Goal: Task Accomplishment & Management: Use online tool/utility

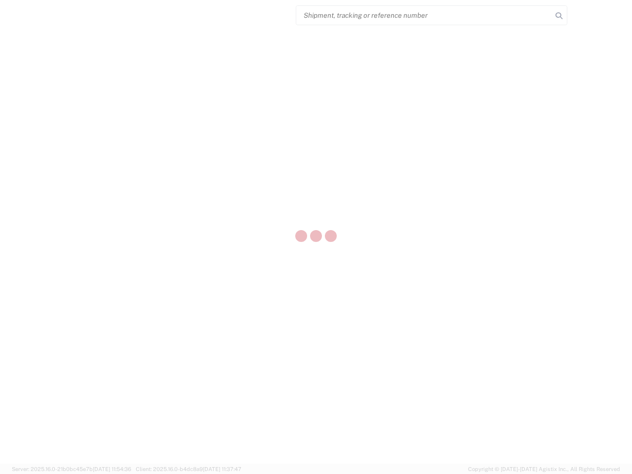
select select "US"
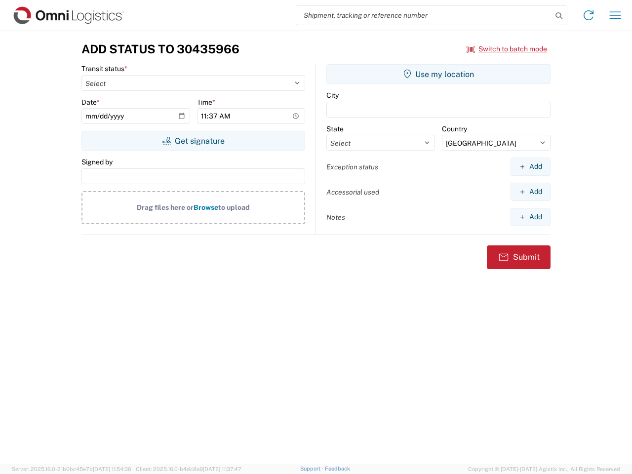
click at [424, 15] on input "search" at bounding box center [424, 15] width 256 height 19
click at [559, 16] on icon at bounding box center [559, 16] width 14 height 14
click at [588, 15] on icon at bounding box center [589, 15] width 16 height 16
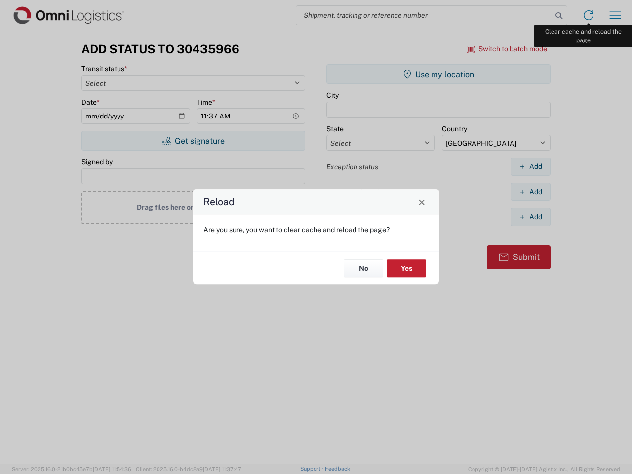
click at [615, 15] on div "Reload Are you sure, you want to clear cache and reload the page? No Yes" at bounding box center [316, 237] width 632 height 474
click at [507, 49] on div "Reload Are you sure, you want to clear cache and reload the page? No Yes" at bounding box center [316, 237] width 632 height 474
click at [193, 141] on div "Reload Are you sure, you want to clear cache and reload the page? No Yes" at bounding box center [316, 237] width 632 height 474
click at [438, 74] on div "Reload Are you sure, you want to clear cache and reload the page? No Yes" at bounding box center [316, 237] width 632 height 474
click at [530, 166] on div "Reload Are you sure, you want to clear cache and reload the page? No Yes" at bounding box center [316, 237] width 632 height 474
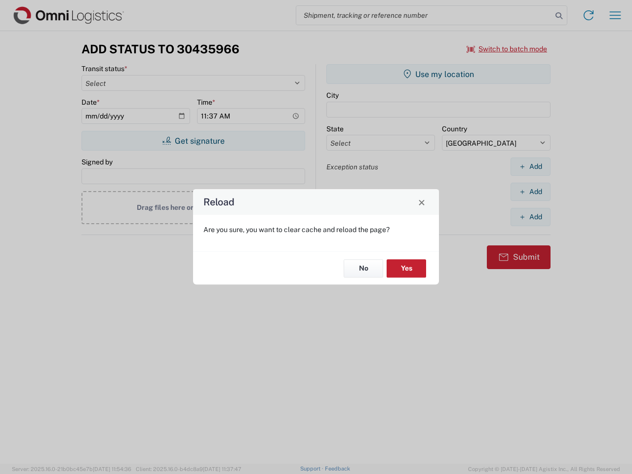
click at [530, 192] on div "Reload Are you sure, you want to clear cache and reload the page? No Yes" at bounding box center [316, 237] width 632 height 474
click at [530, 217] on div "Reload Are you sure, you want to clear cache and reload the page? No Yes" at bounding box center [316, 237] width 632 height 474
